Goal: Check status: Check status

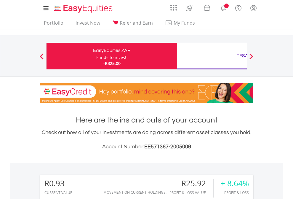
scroll to position [57, 93]
click at [96, 56] on div "Funds to invest:" at bounding box center [111, 58] width 31 height 6
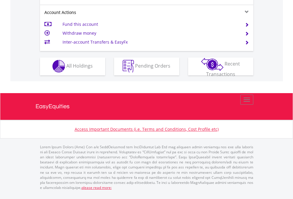
scroll to position [555, 0]
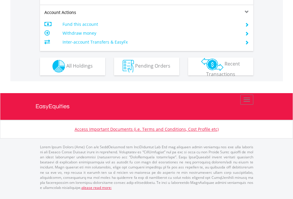
scroll to position [555, 0]
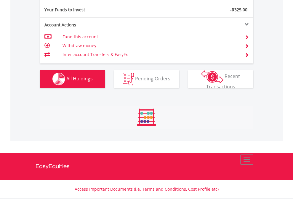
scroll to position [57, 93]
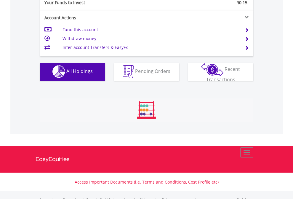
scroll to position [587, 0]
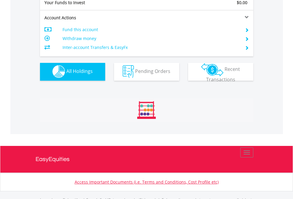
scroll to position [587, 0]
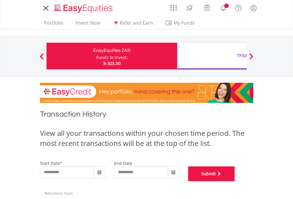
click at [235, 181] on button "Submit" at bounding box center [211, 173] width 47 height 15
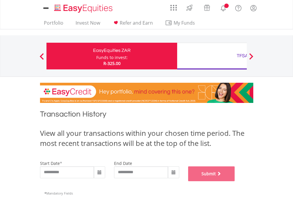
scroll to position [241, 0]
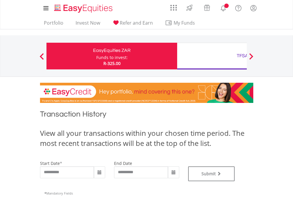
click at [212, 56] on div "TFSA" at bounding box center [243, 56] width 124 height 8
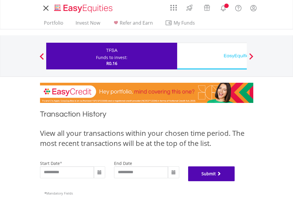
click at [235, 181] on button "Submit" at bounding box center [211, 173] width 47 height 15
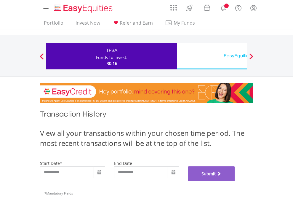
scroll to position [241, 0]
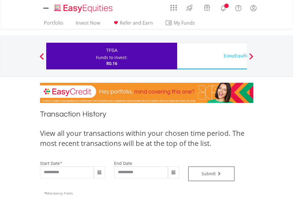
click at [212, 56] on div "EasyEquities USD" at bounding box center [243, 56] width 124 height 8
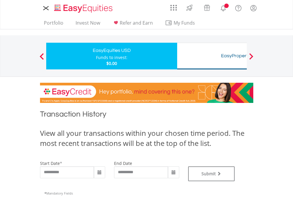
type input "**********"
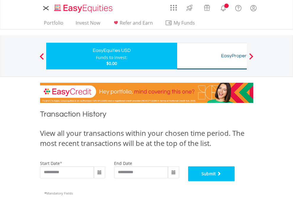
click at [235, 181] on button "Submit" at bounding box center [211, 173] width 47 height 15
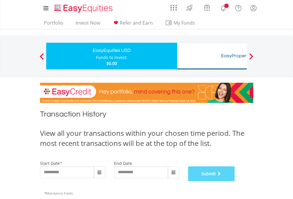
scroll to position [241, 0]
